Goal: Find specific page/section: Find specific page/section

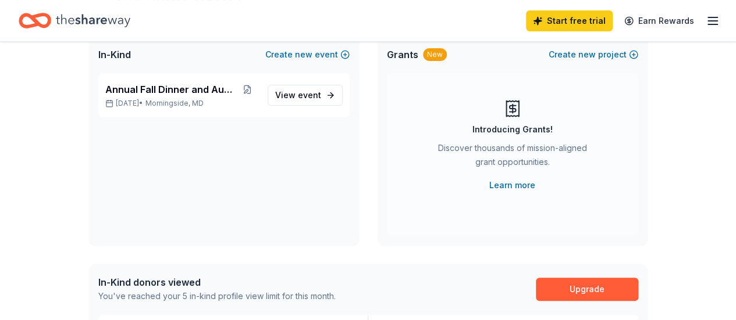
scroll to position [84, 0]
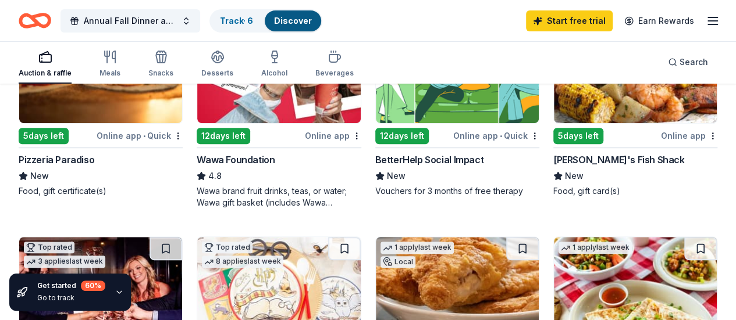
scroll to position [202, 0]
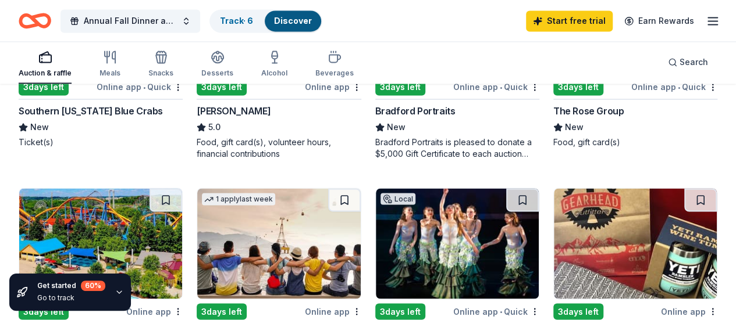
scroll to position [1057, 0]
